Goal: Task Accomplishment & Management: Manage account settings

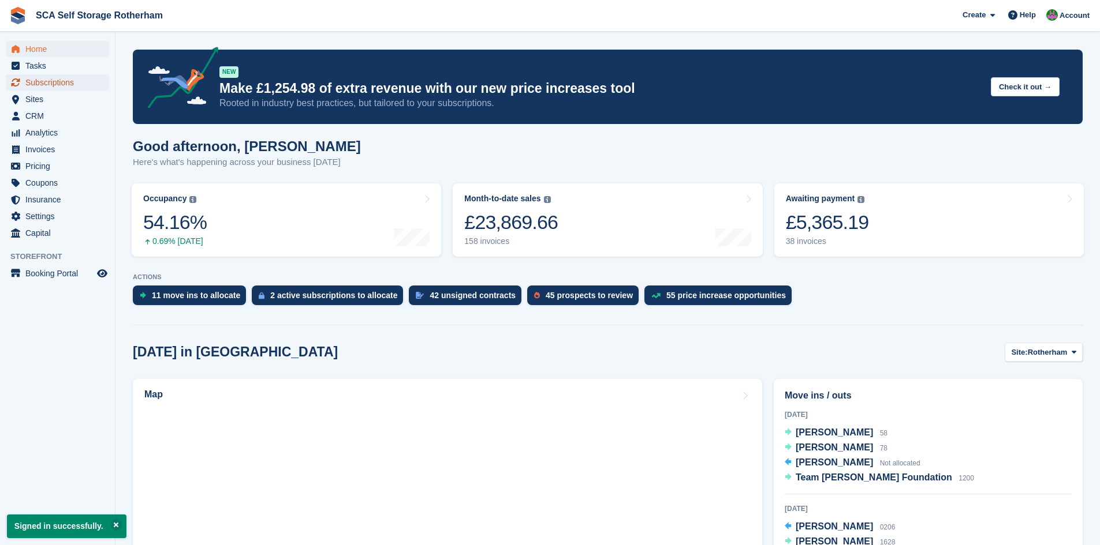
click at [41, 80] on span "Subscriptions" at bounding box center [59, 82] width 69 height 16
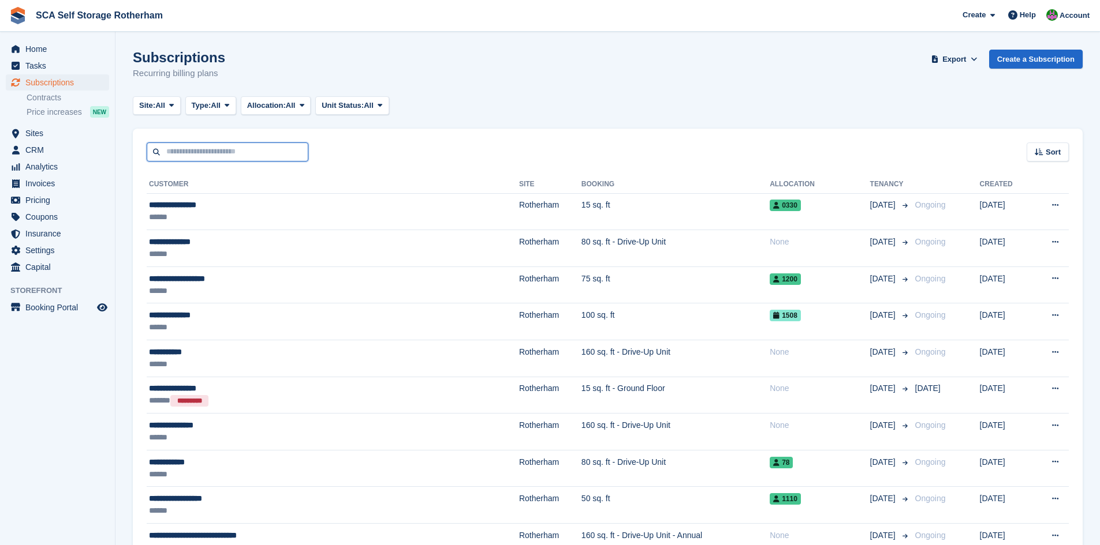
click at [252, 155] on input "text" at bounding box center [228, 152] width 162 height 19
type input "***"
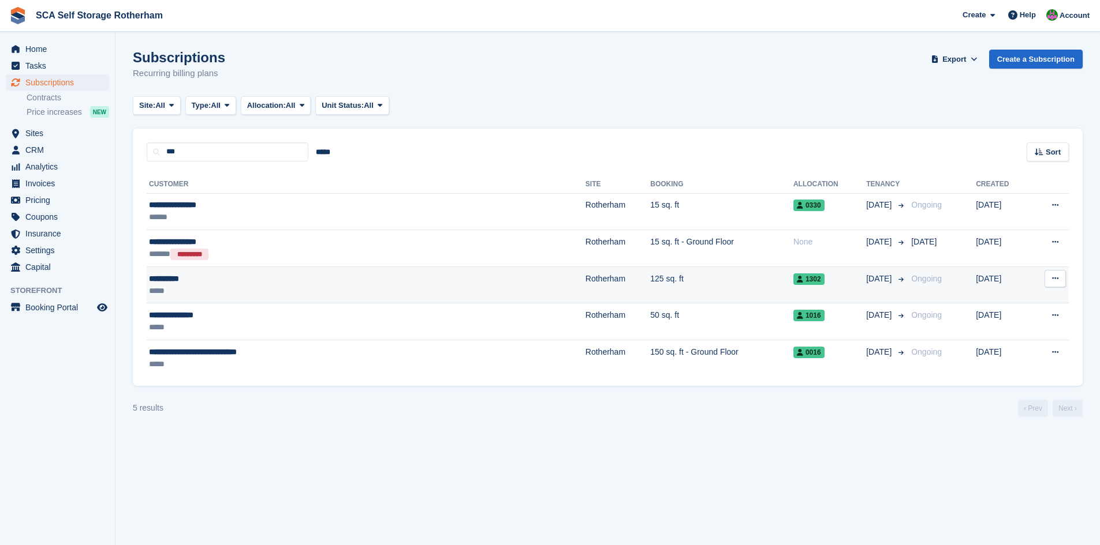
click at [230, 291] on div "*****" at bounding box center [283, 291] width 268 height 12
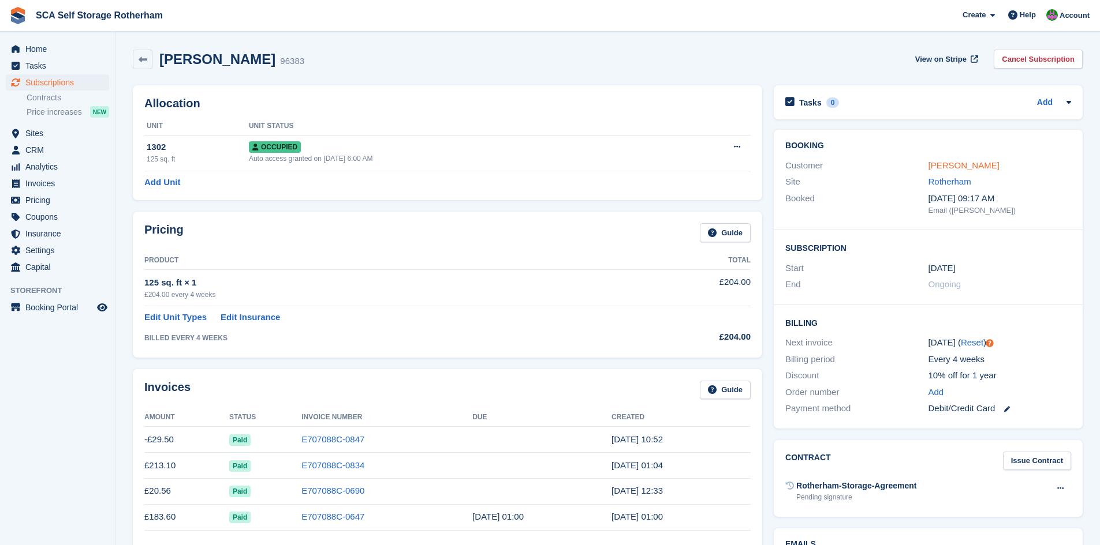
click at [963, 162] on link "Ola Ayoade" at bounding box center [963, 165] width 71 height 10
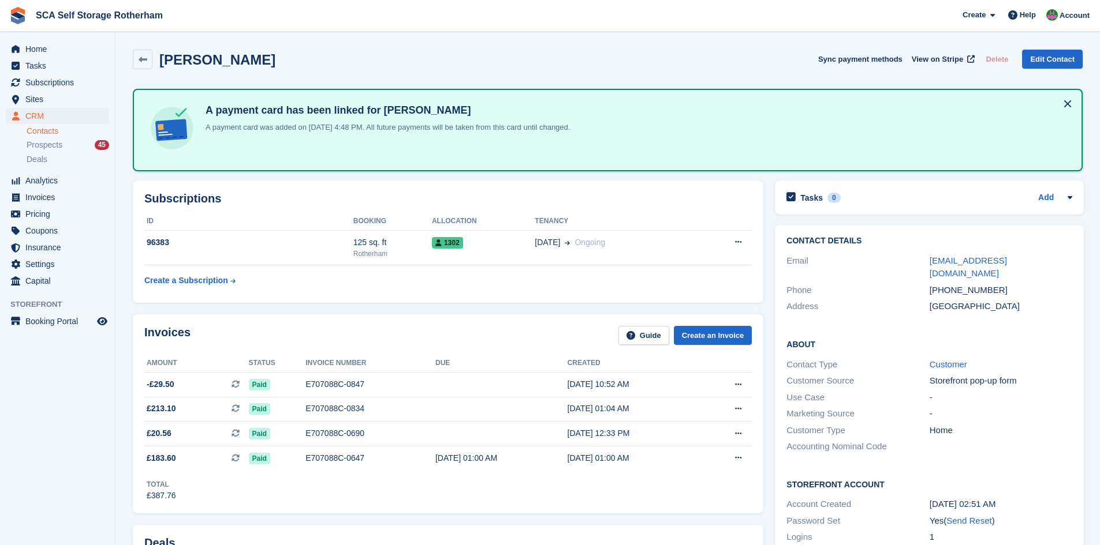
click at [497, 328] on div "Invoices Guide Create an Invoice" at bounding box center [447, 339] width 607 height 26
click at [492, 329] on div "Invoices Guide Create an Invoice" at bounding box center [447, 339] width 607 height 26
click at [36, 51] on span "Home" at bounding box center [59, 49] width 69 height 16
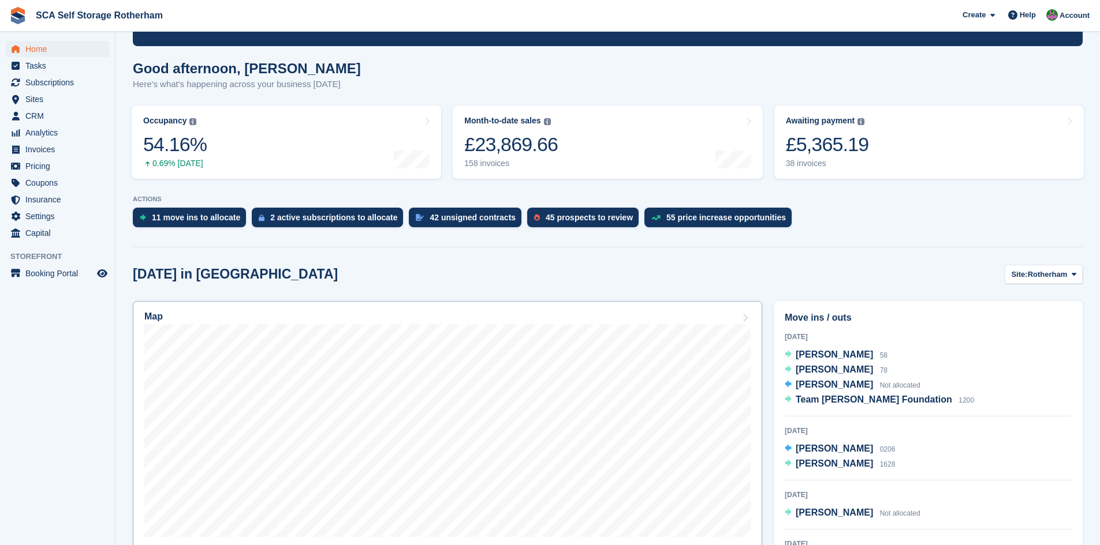
scroll to position [87, 0]
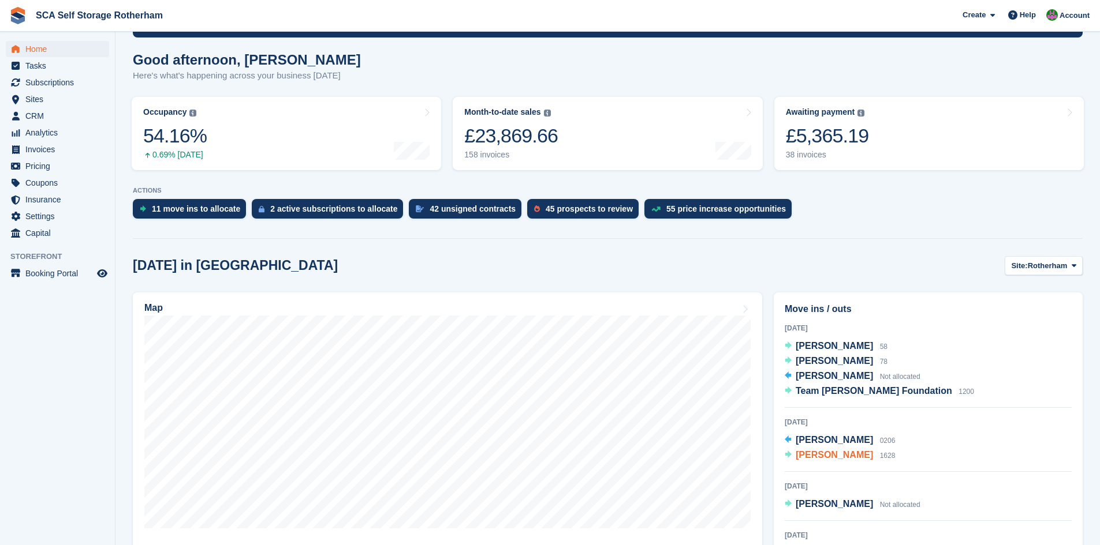
click at [808, 458] on span "Ben Barlow-Cook" at bounding box center [833, 455] width 77 height 10
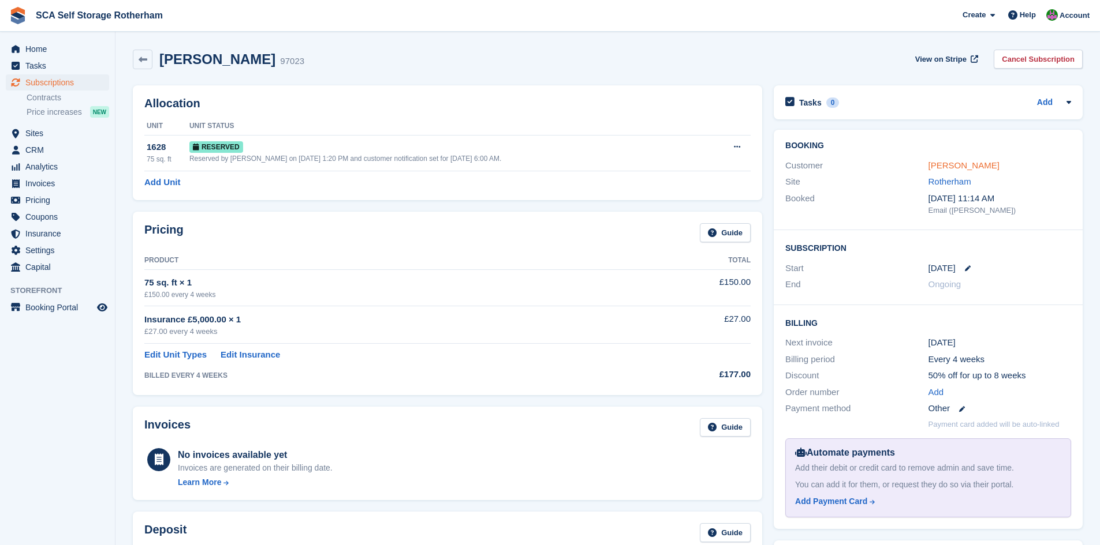
click at [990, 166] on link "[PERSON_NAME]" at bounding box center [963, 165] width 71 height 10
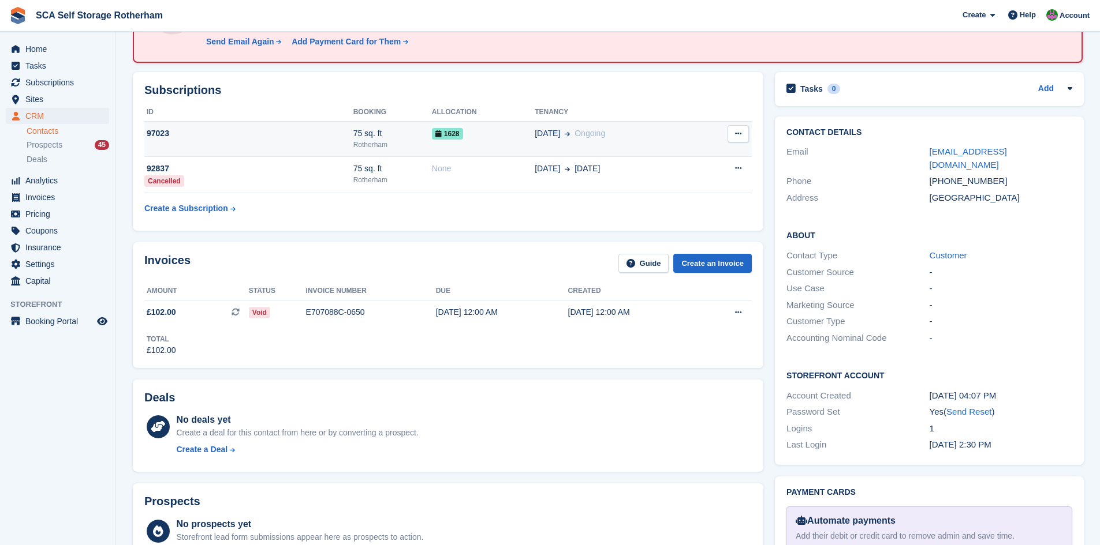
scroll to position [101, 0]
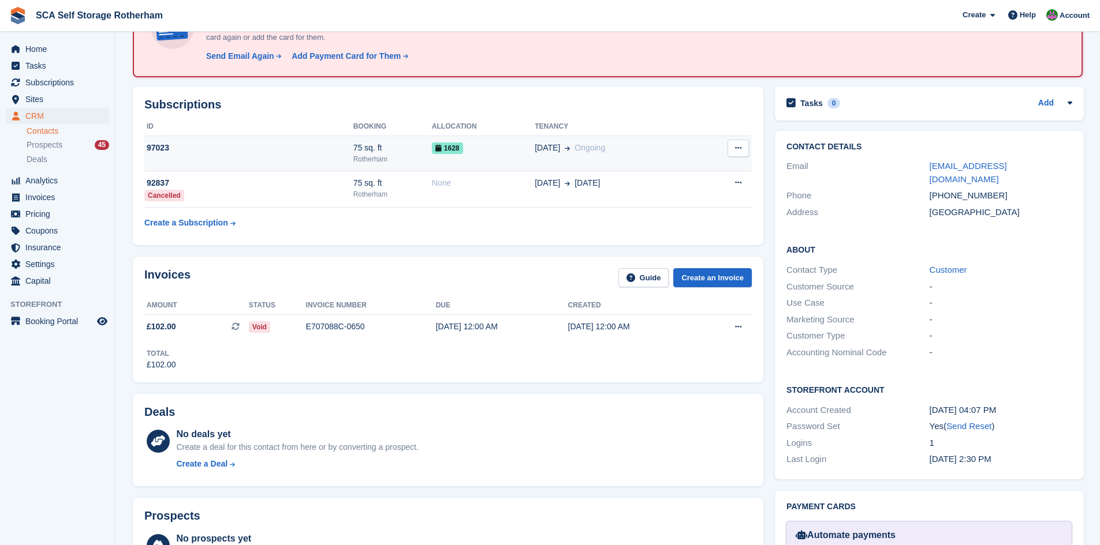
click at [596, 144] on div "[DATE] Ongoing" at bounding box center [615, 148] width 162 height 12
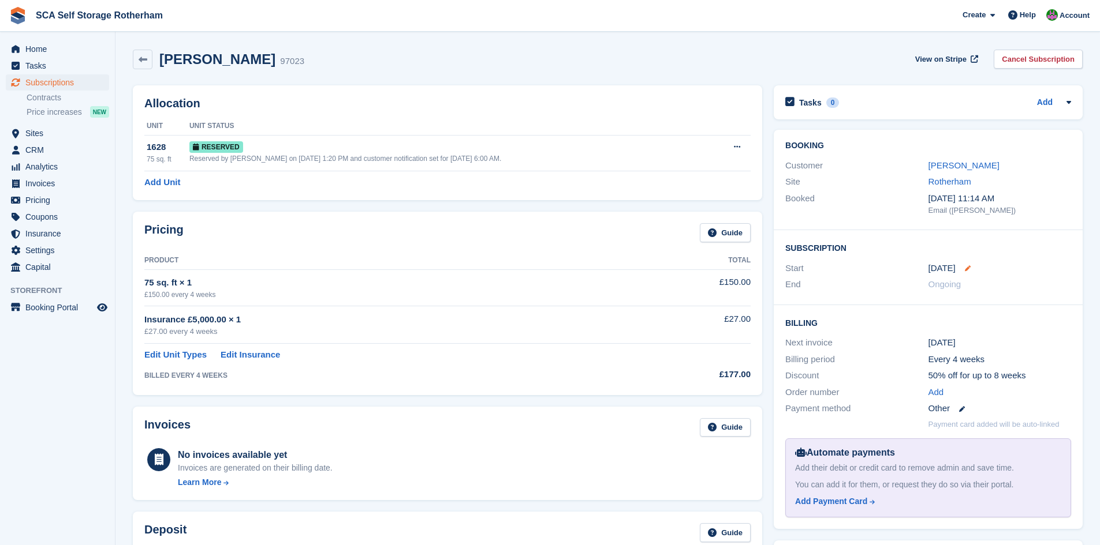
click at [969, 268] on div "24 Aug" at bounding box center [999, 268] width 143 height 13
click at [967, 266] on icon at bounding box center [967, 269] width 6 height 6
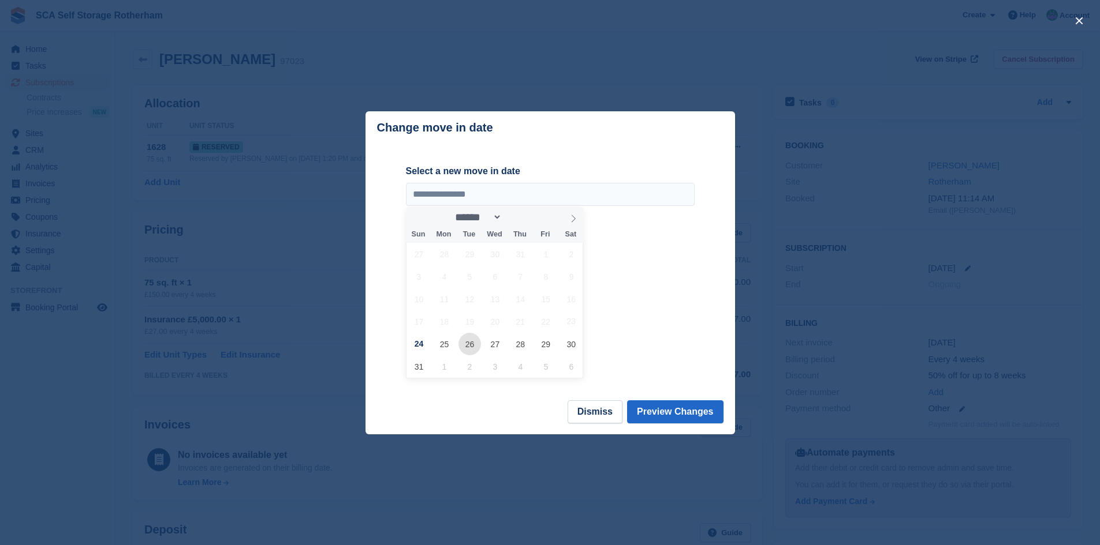
click at [464, 345] on span "26" at bounding box center [469, 344] width 23 height 23
type input "**********"
click at [693, 414] on button "Preview Changes" at bounding box center [675, 412] width 96 height 23
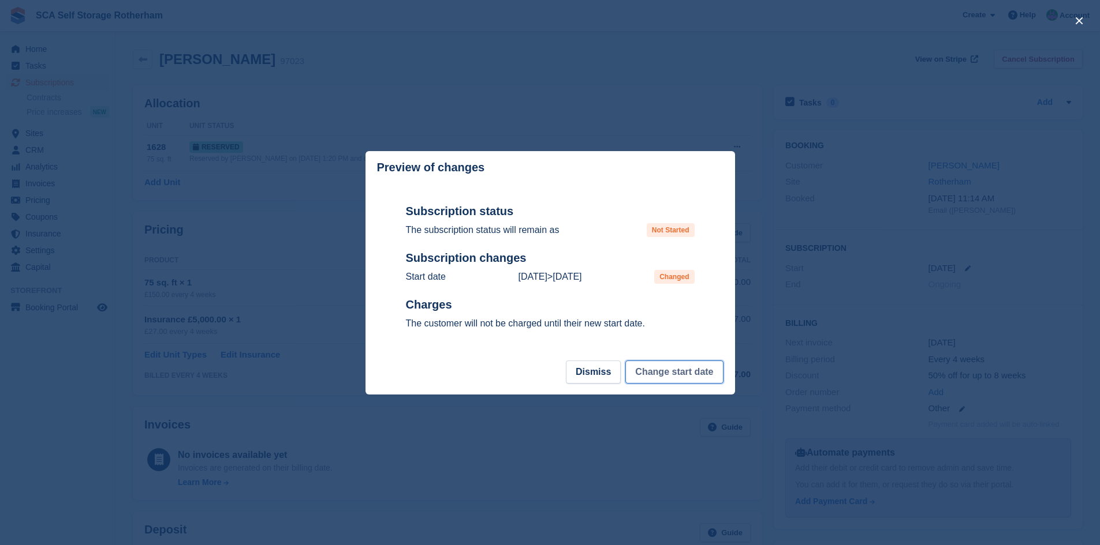
click at [674, 378] on button "Change start date" at bounding box center [674, 372] width 98 height 23
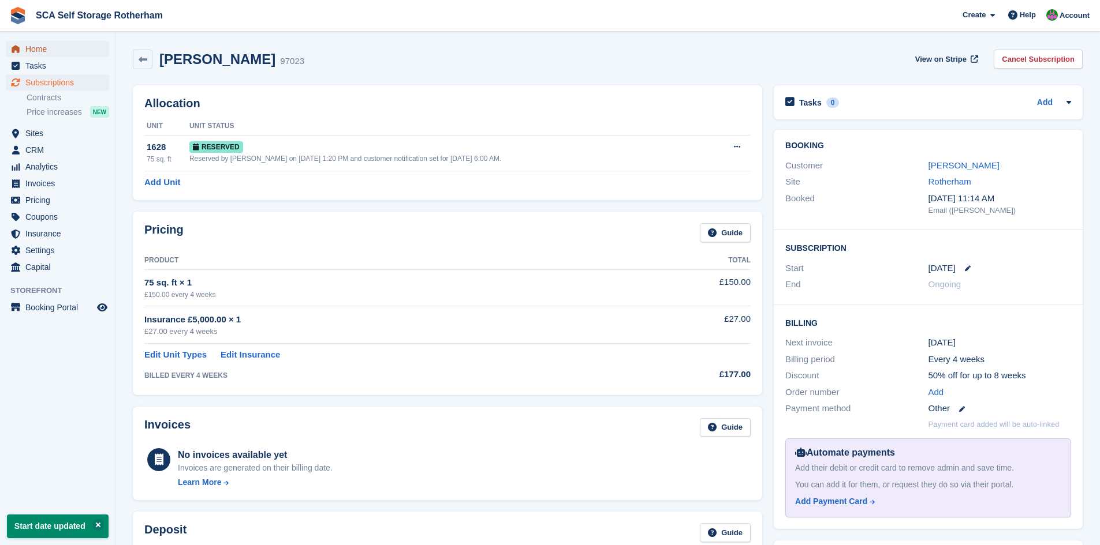
click at [61, 54] on span "Home" at bounding box center [59, 49] width 69 height 16
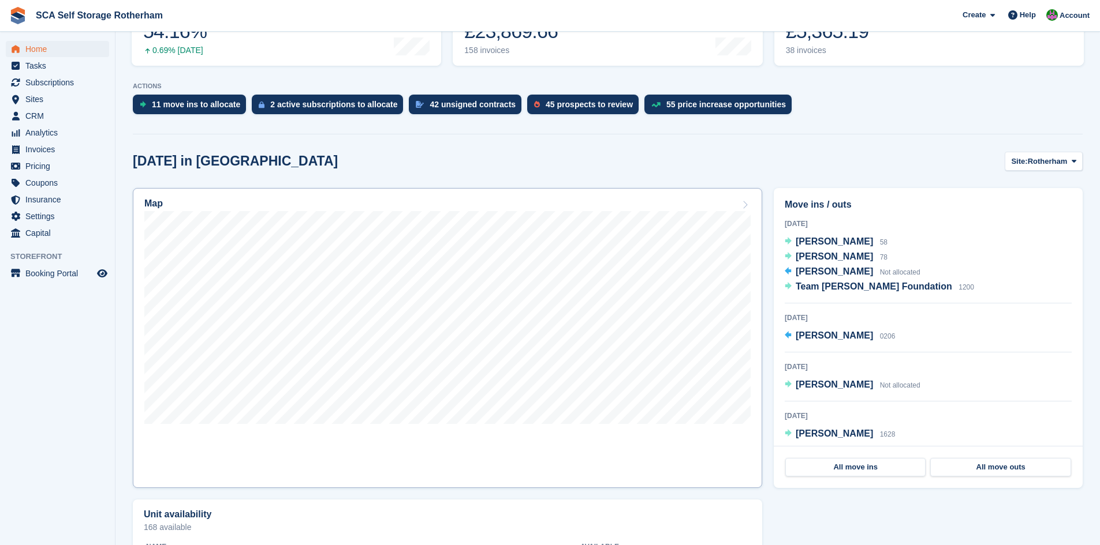
scroll to position [202, 0]
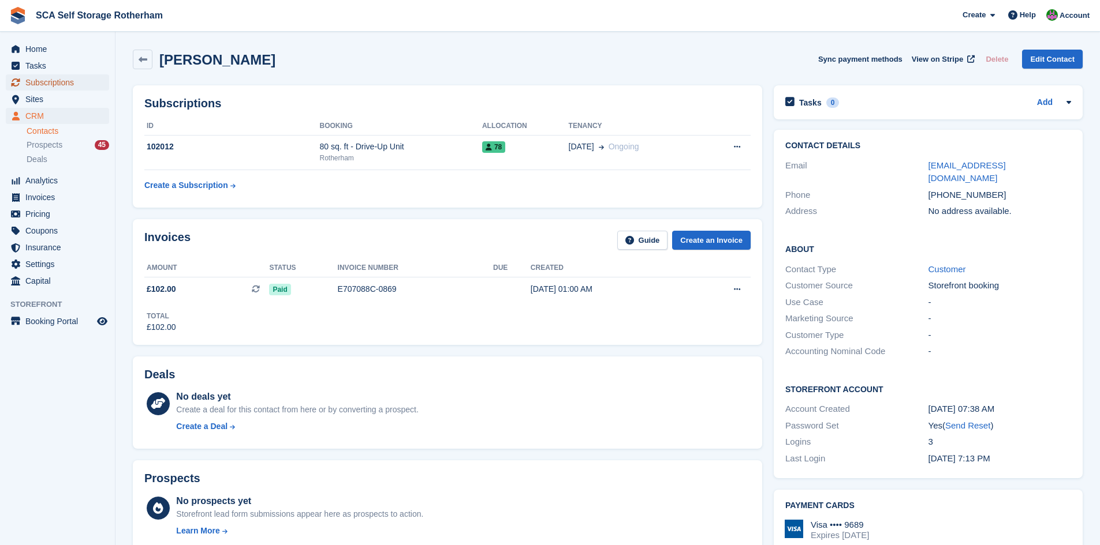
click at [75, 84] on span "Subscriptions" at bounding box center [59, 82] width 69 height 16
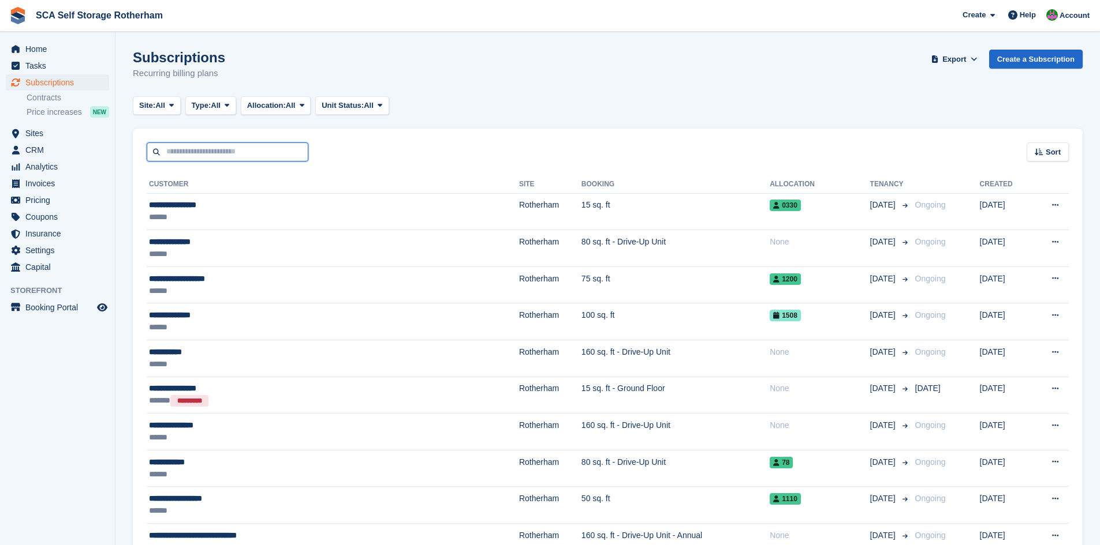
click at [237, 160] on input "text" at bounding box center [228, 152] width 162 height 19
type input "****"
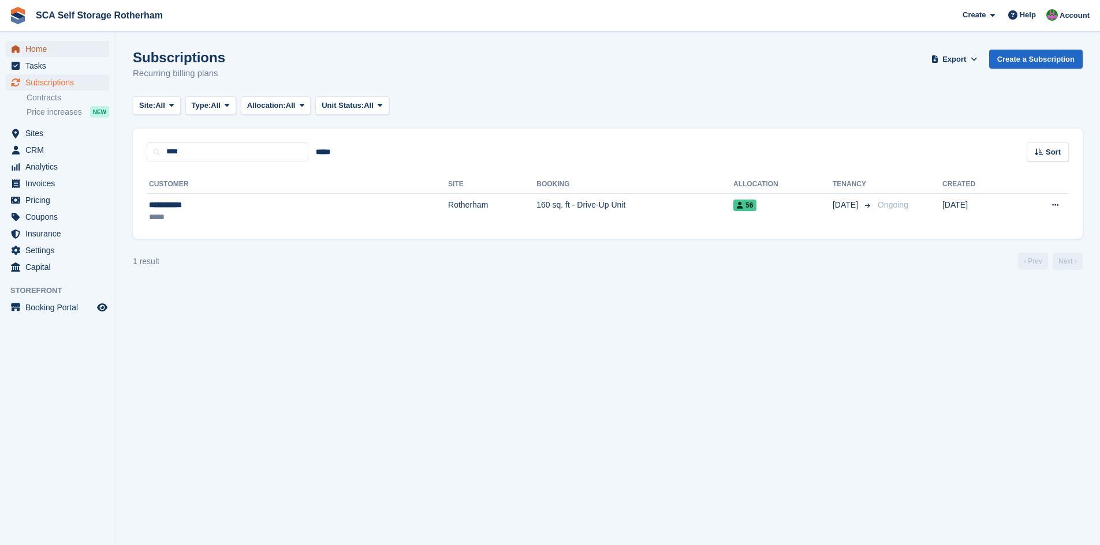
click at [48, 44] on span "Home" at bounding box center [59, 49] width 69 height 16
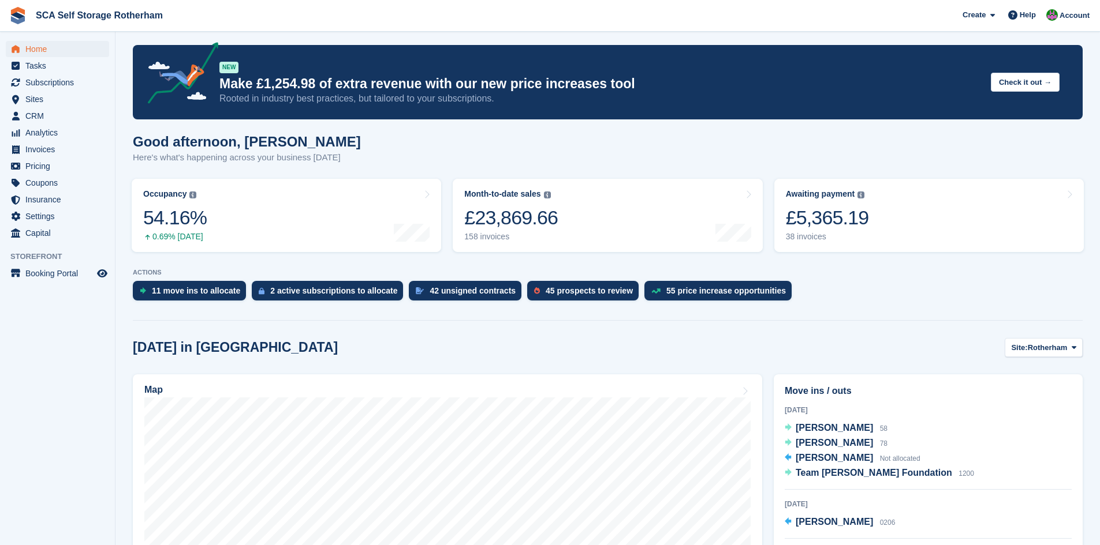
scroll to position [144, 0]
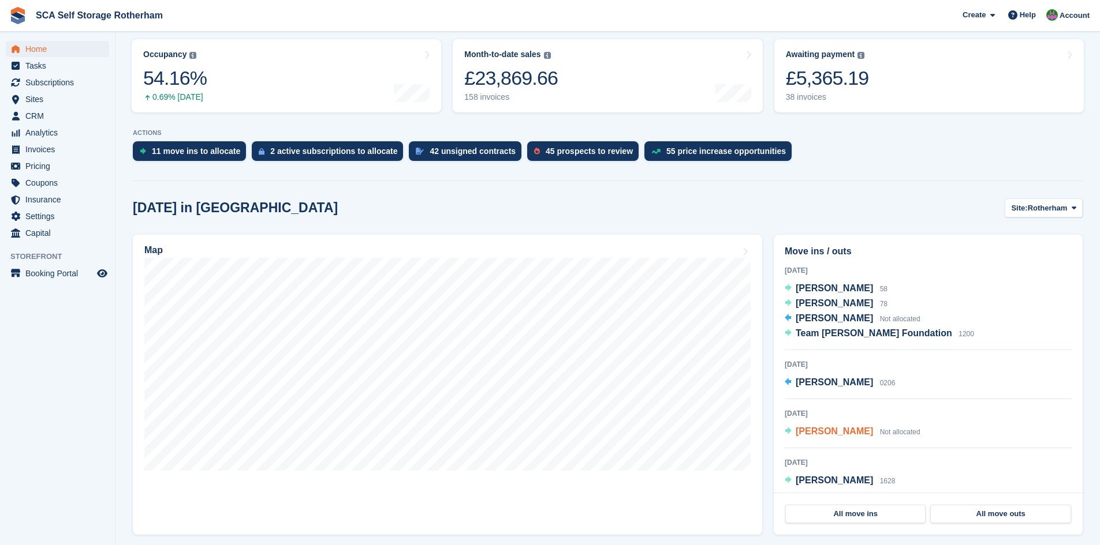
click at [834, 432] on span "[PERSON_NAME]" at bounding box center [833, 432] width 77 height 10
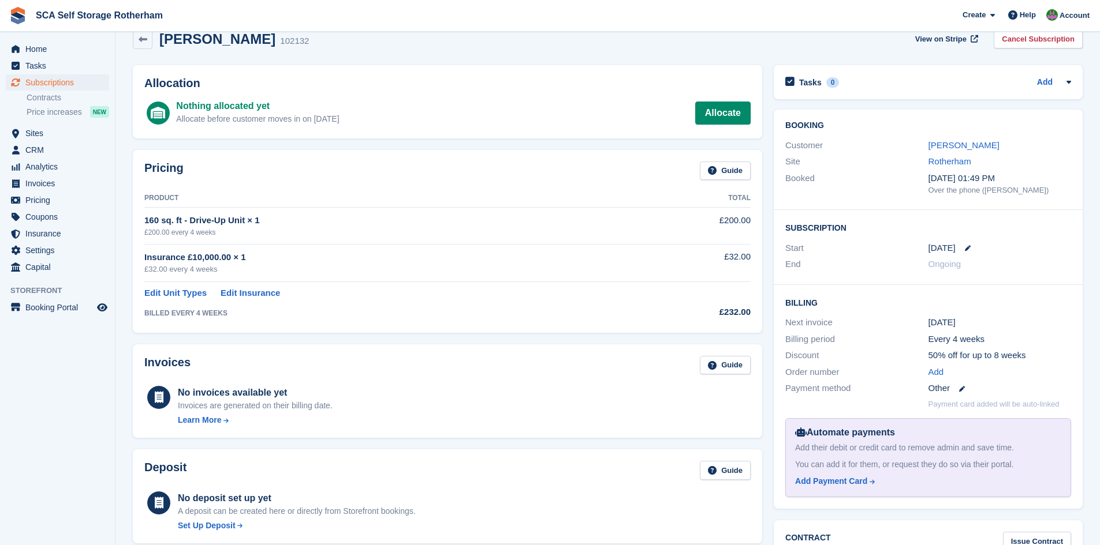
scroll to position [29, 0]
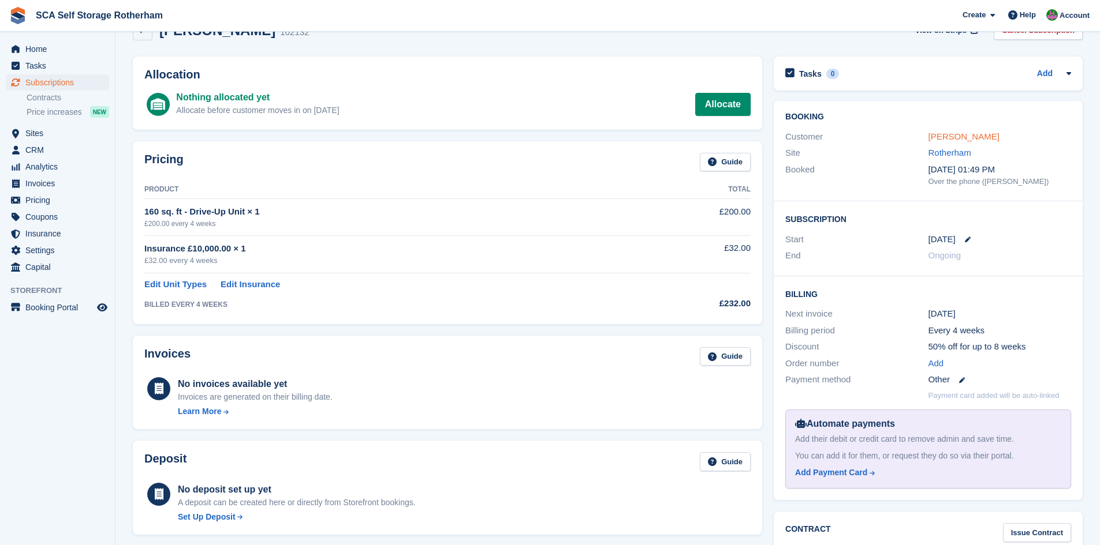
click at [973, 140] on link "[PERSON_NAME]" at bounding box center [963, 137] width 71 height 10
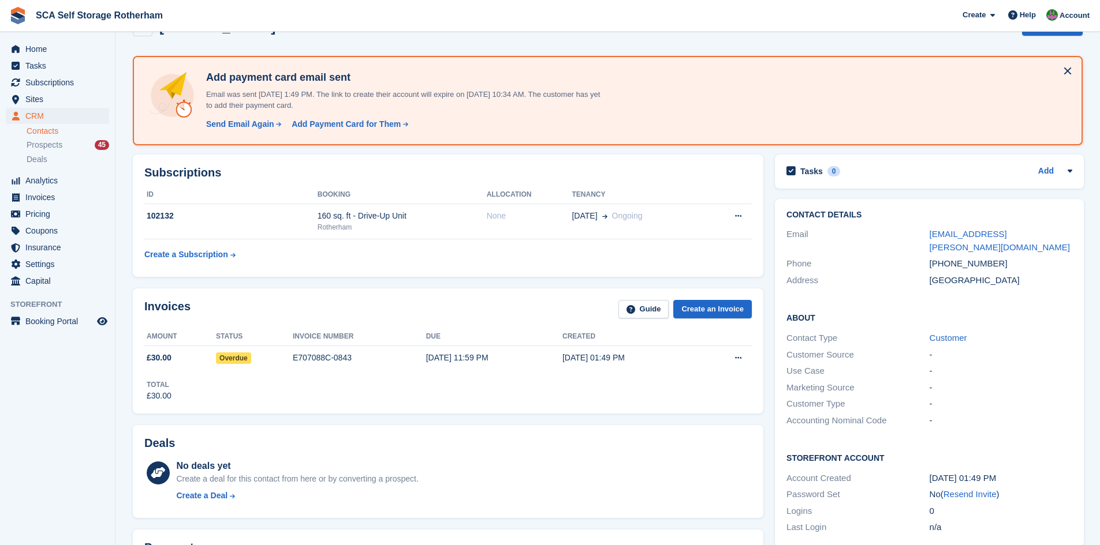
scroll to position [29, 0]
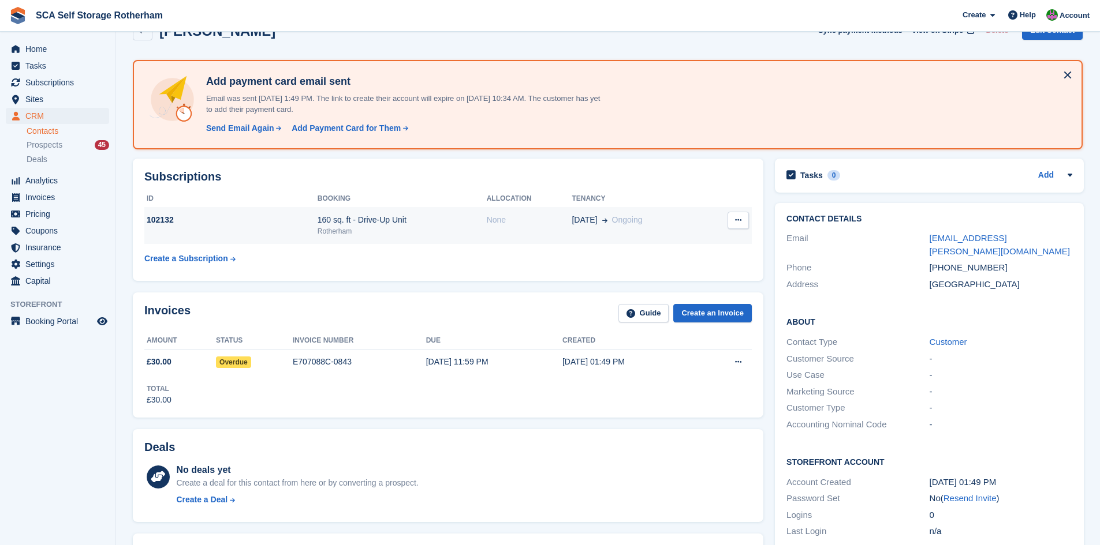
click at [590, 234] on td "25 Aug Ongoing" at bounding box center [638, 225] width 134 height 35
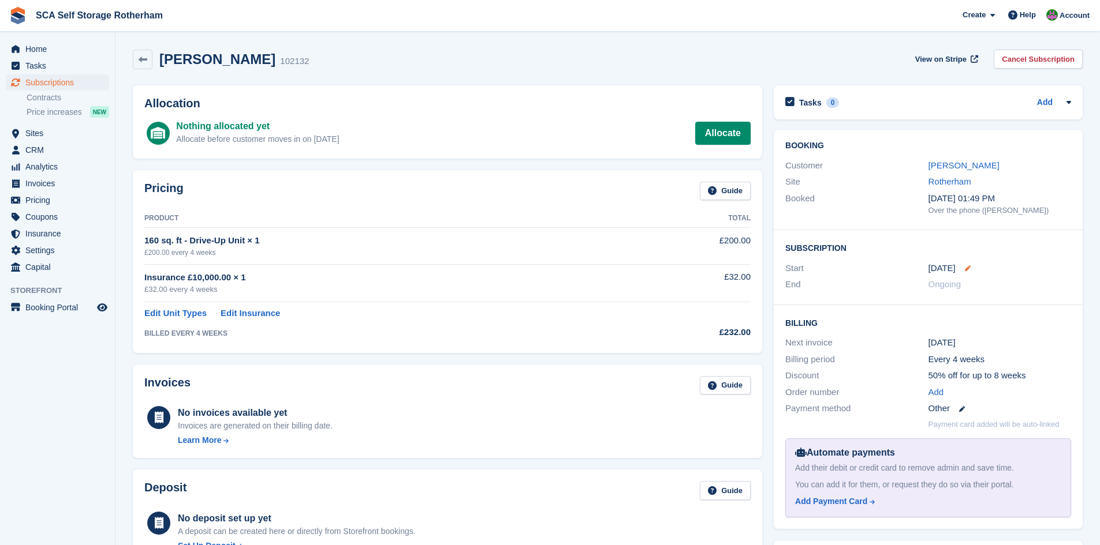
click at [968, 267] on icon at bounding box center [967, 269] width 6 height 6
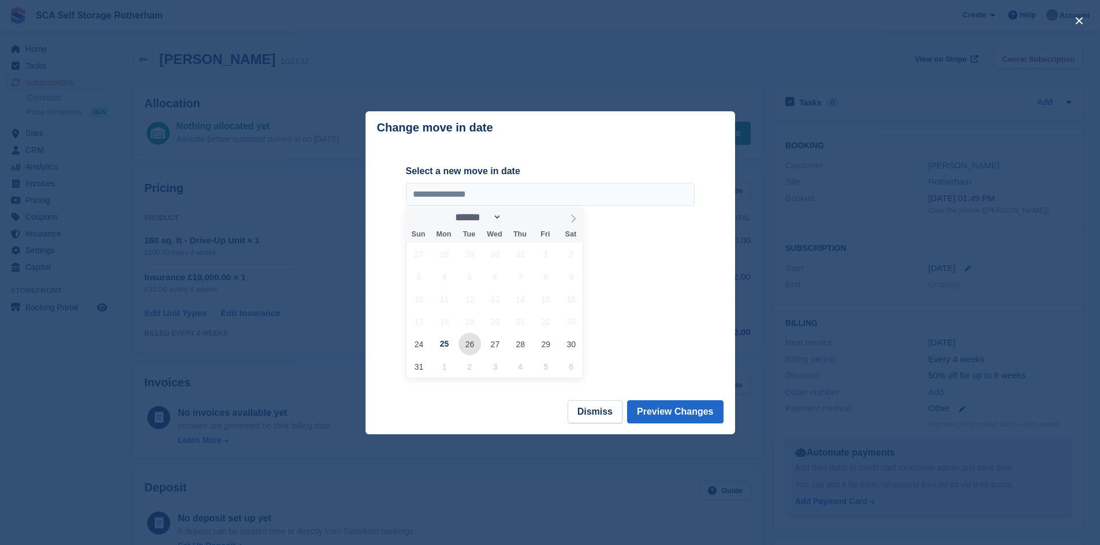
click at [469, 346] on span "26" at bounding box center [469, 344] width 23 height 23
type input "**********"
click at [694, 414] on button "Preview Changes" at bounding box center [675, 412] width 96 height 23
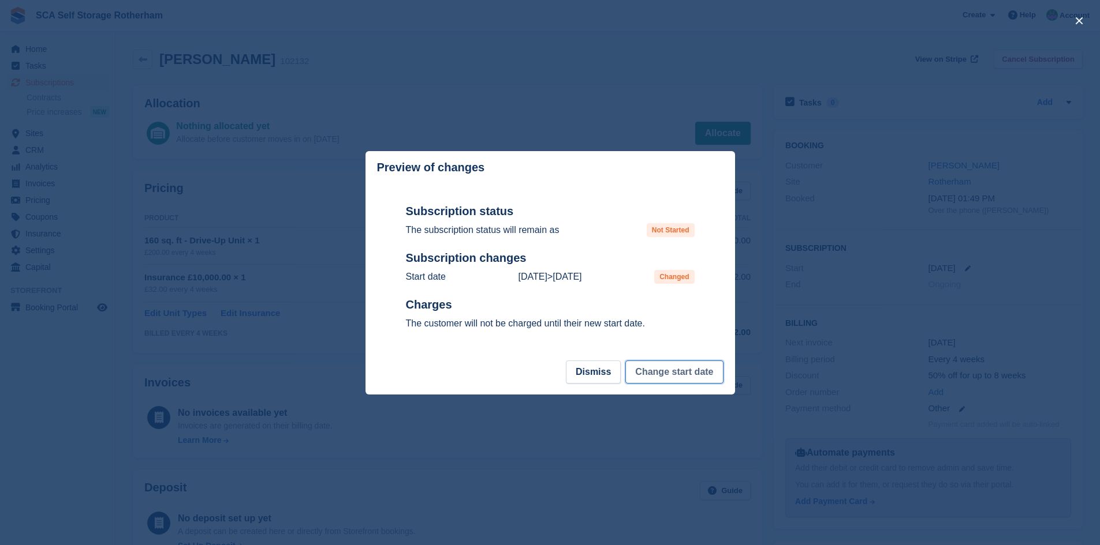
click at [670, 376] on button "Change start date" at bounding box center [674, 372] width 98 height 23
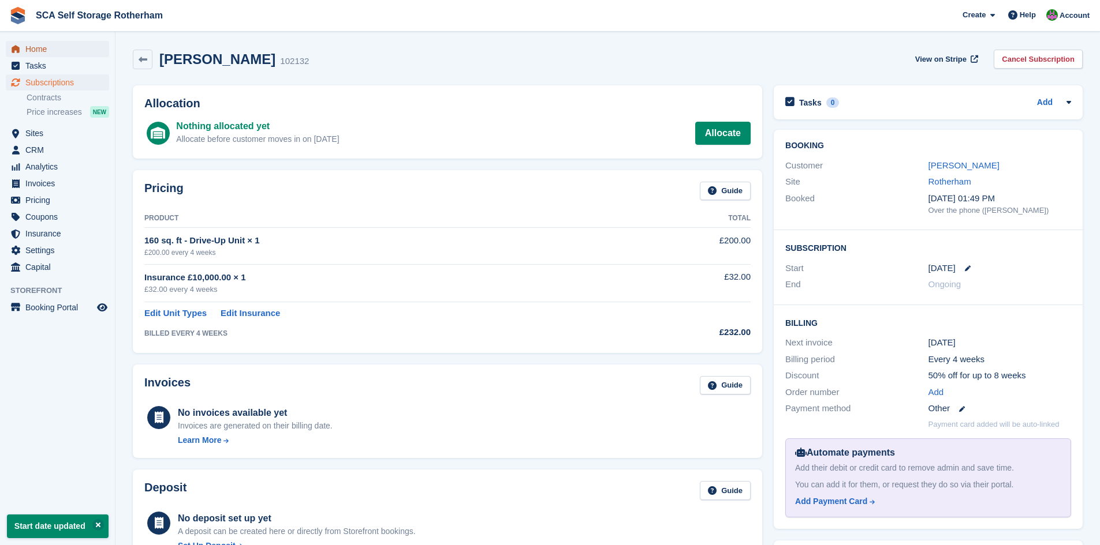
click at [58, 52] on span "Home" at bounding box center [59, 49] width 69 height 16
